Goal: Transaction & Acquisition: Purchase product/service

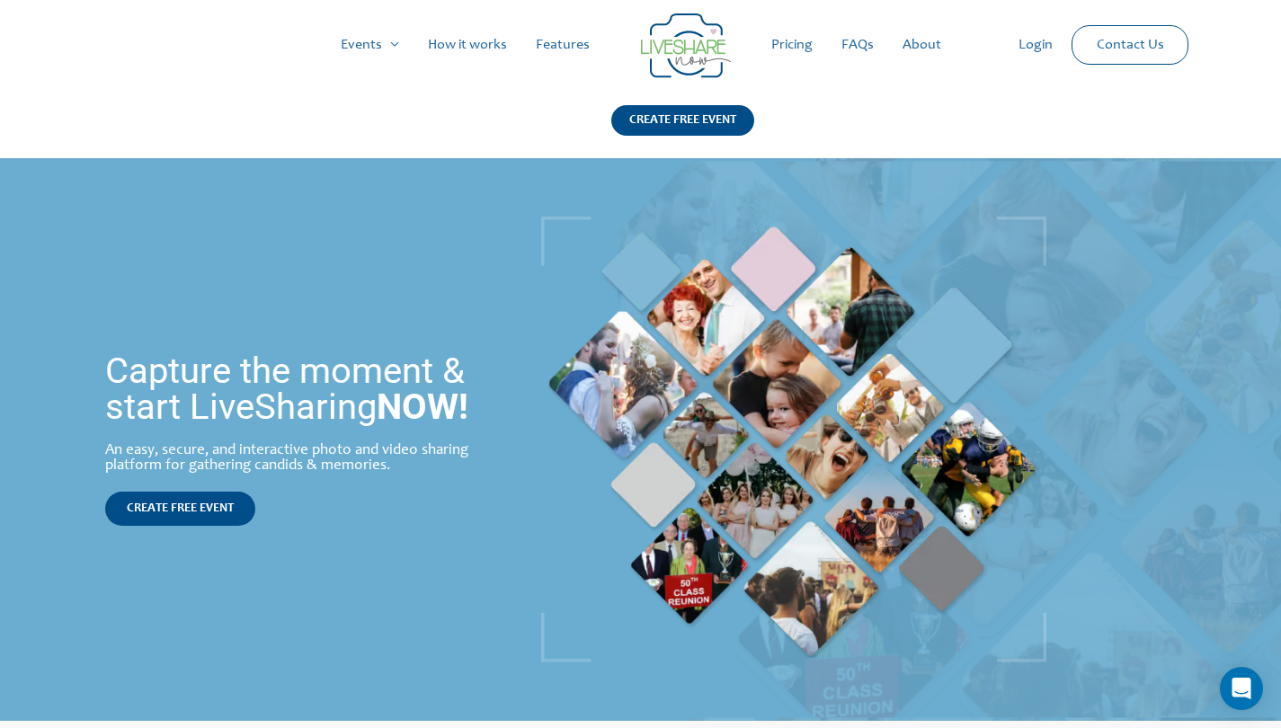
drag, startPoint x: 807, startPoint y: 42, endPoint x: 806, endPoint y: 52, distance: 9.9
click at [807, 42] on link "Pricing" at bounding box center [792, 45] width 70 height 58
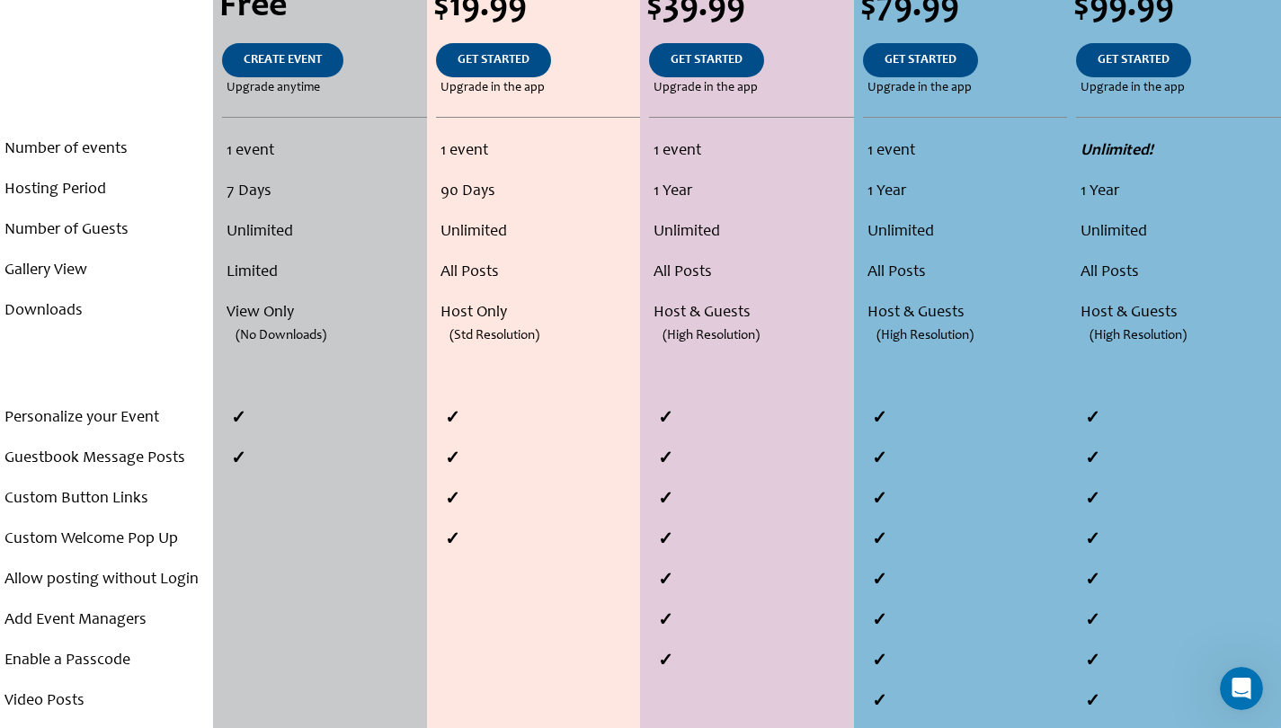
scroll to position [506, 0]
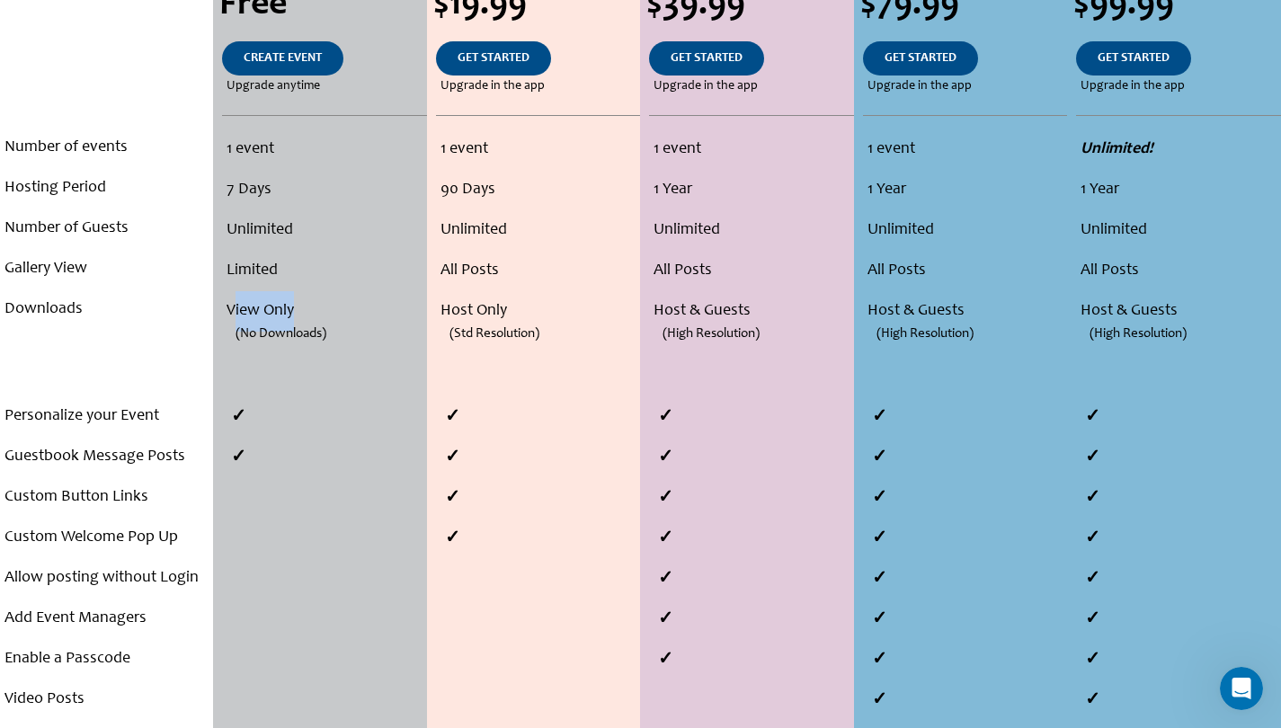
drag, startPoint x: 235, startPoint y: 308, endPoint x: 411, endPoint y: 320, distance: 176.6
click at [411, 320] on li "View Only" at bounding box center [324, 311] width 194 height 40
click at [362, 335] on li "(No Downloads)" at bounding box center [319, 352] width 203 height 40
drag, startPoint x: 338, startPoint y: 332, endPoint x: 249, endPoint y: 313, distance: 91.0
click at [249, 313] on ul "1 event 7 Days Unlimited Limited View Only (No Downloads)" at bounding box center [319, 250] width 203 height 243
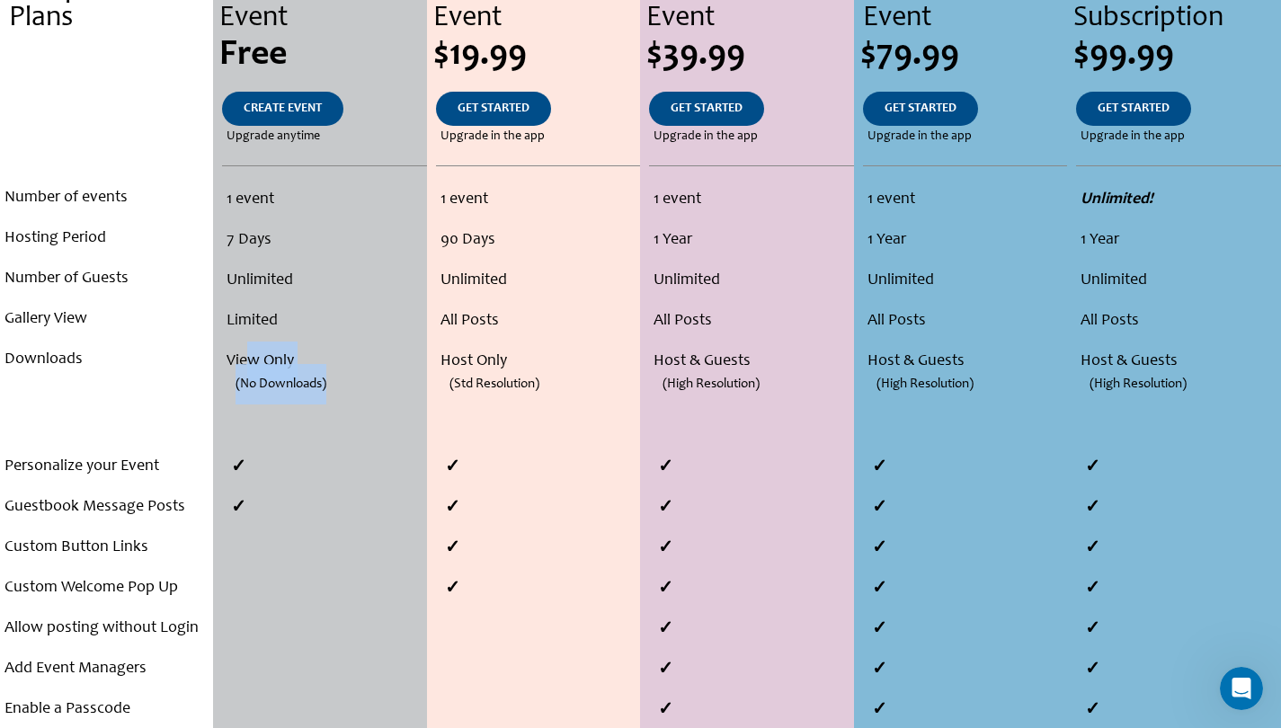
scroll to position [450, 0]
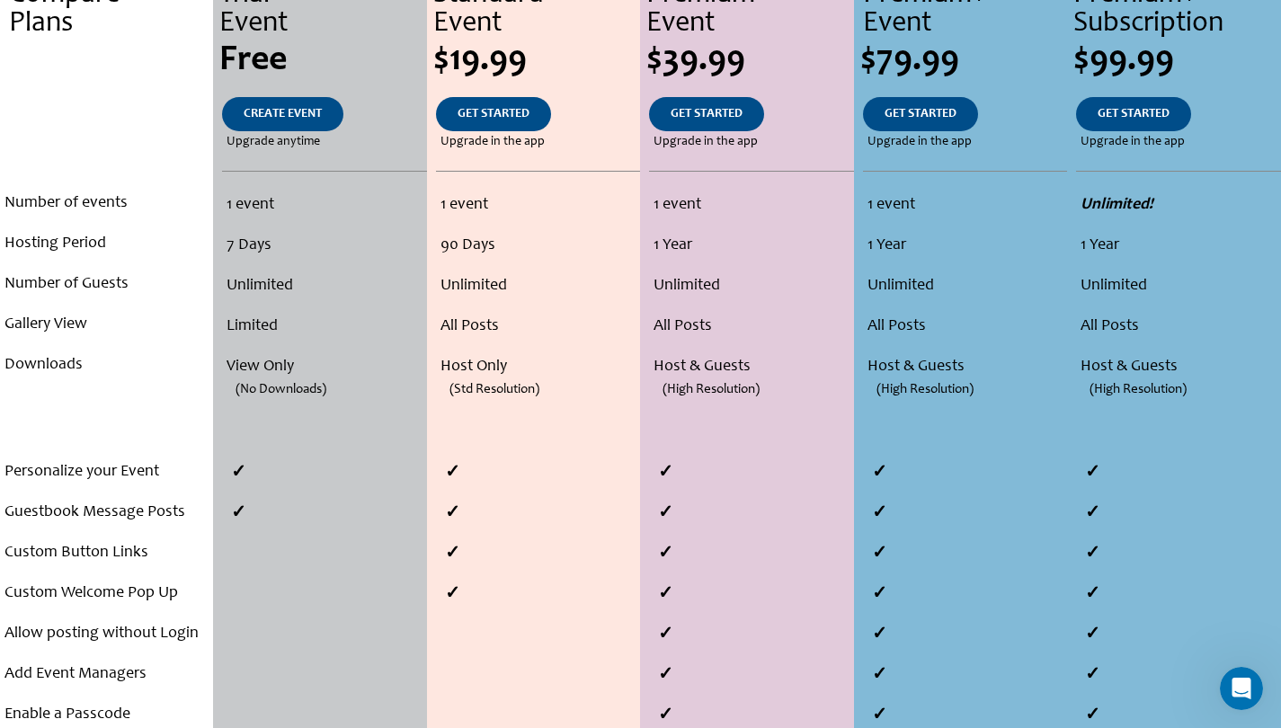
click at [475, 372] on span "(Std Resolution)" at bounding box center [494, 389] width 90 height 40
click at [572, 392] on li "(Std Resolution)" at bounding box center [533, 407] width 204 height 40
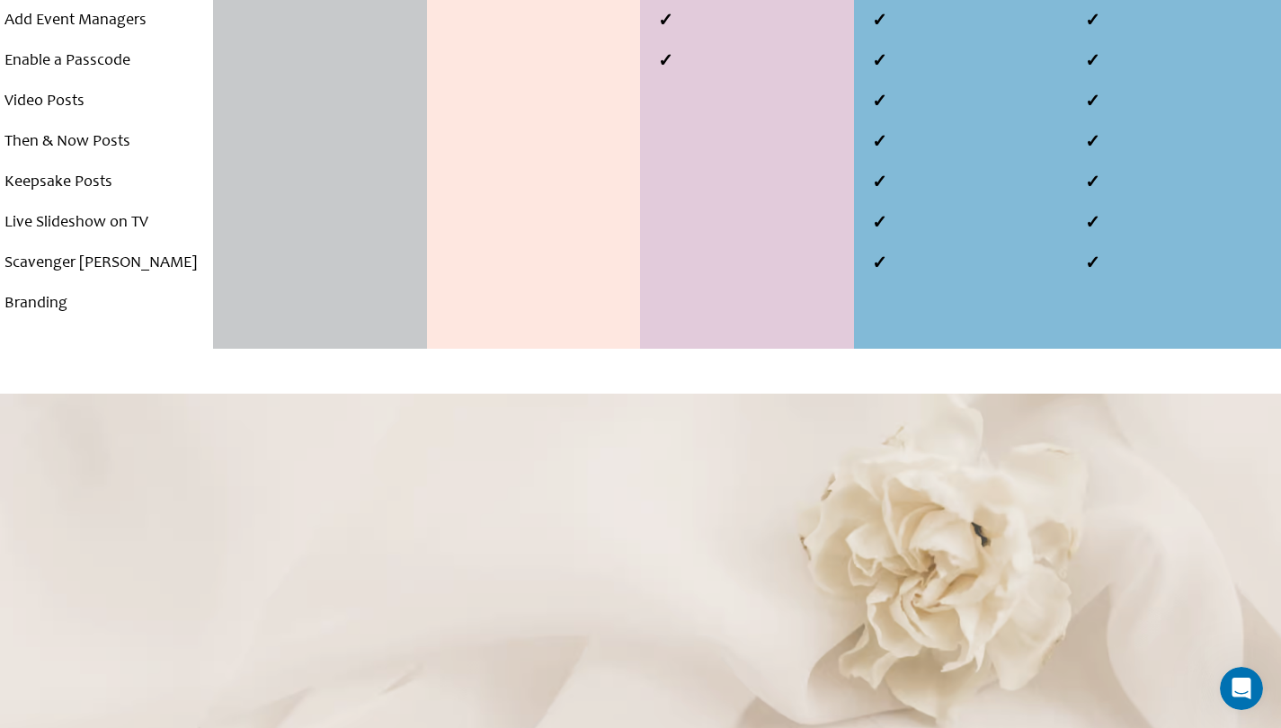
scroll to position [1098, 0]
